Goal: Navigation & Orientation: Go to known website

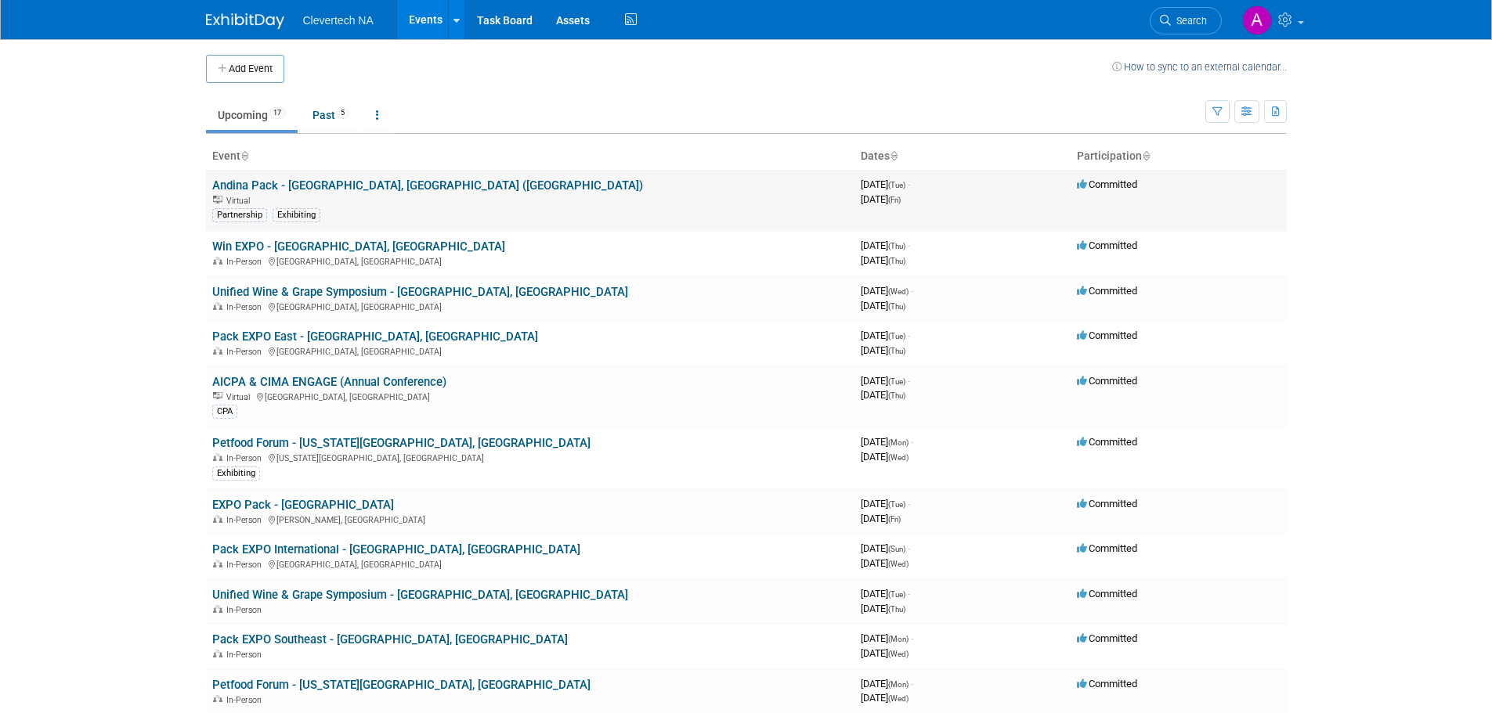
click at [323, 182] on link "Andina Pack - [GEOGRAPHIC_DATA], [GEOGRAPHIC_DATA] ([GEOGRAPHIC_DATA])" at bounding box center [427, 186] width 431 height 14
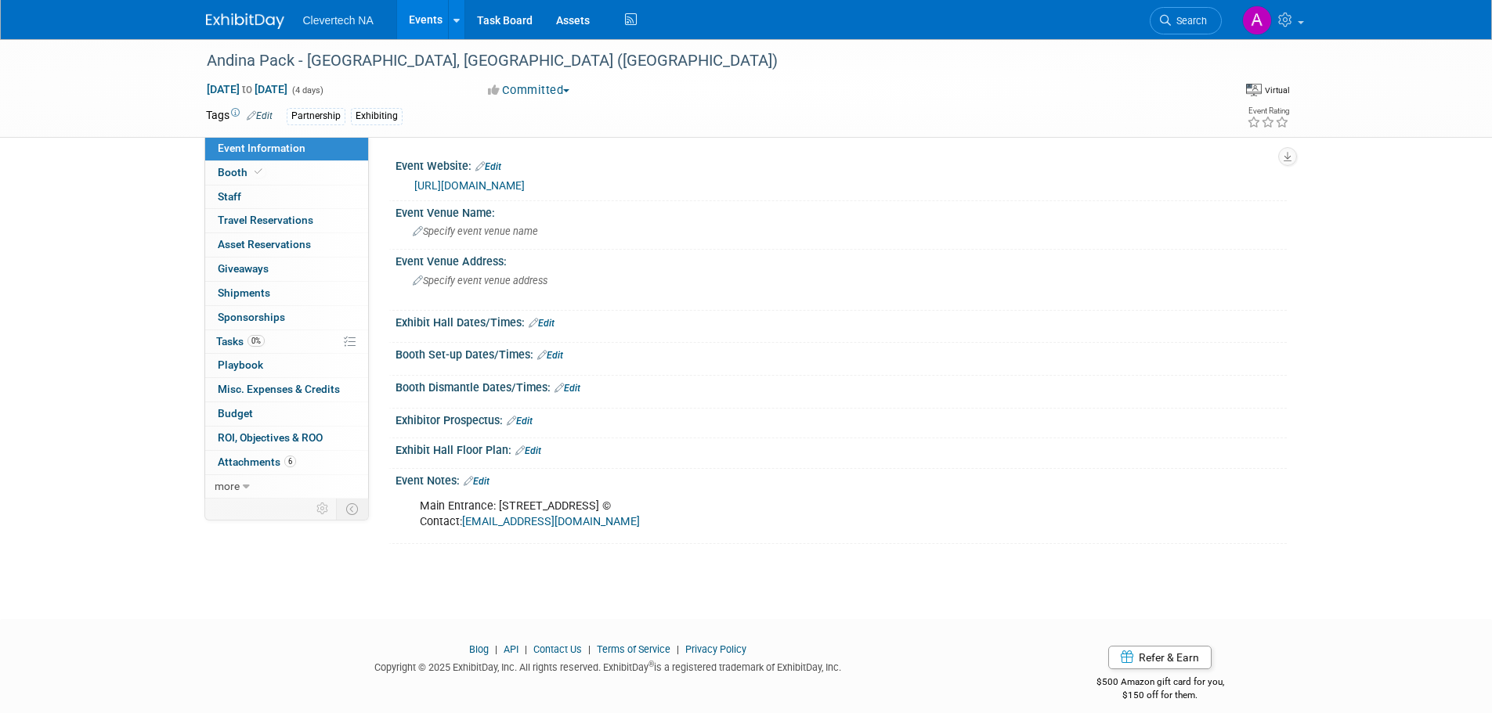
click at [442, 177] on div "[URL][DOMAIN_NAME]" at bounding box center [844, 186] width 861 height 18
click at [451, 180] on link "[URL][DOMAIN_NAME]" at bounding box center [469, 185] width 110 height 13
